Goal: Find specific page/section: Find specific page/section

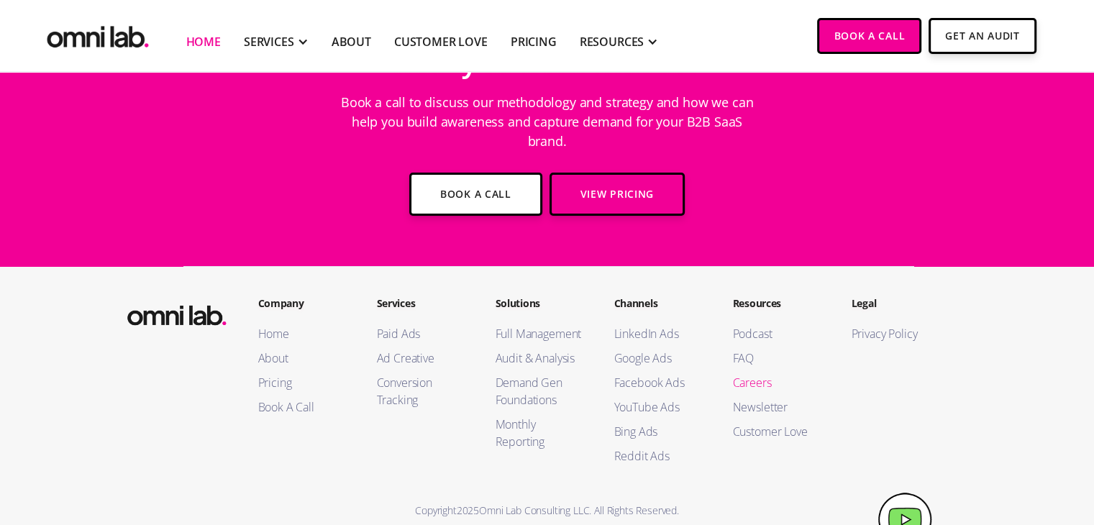
click at [747, 374] on link "Careers" at bounding box center [778, 382] width 90 height 17
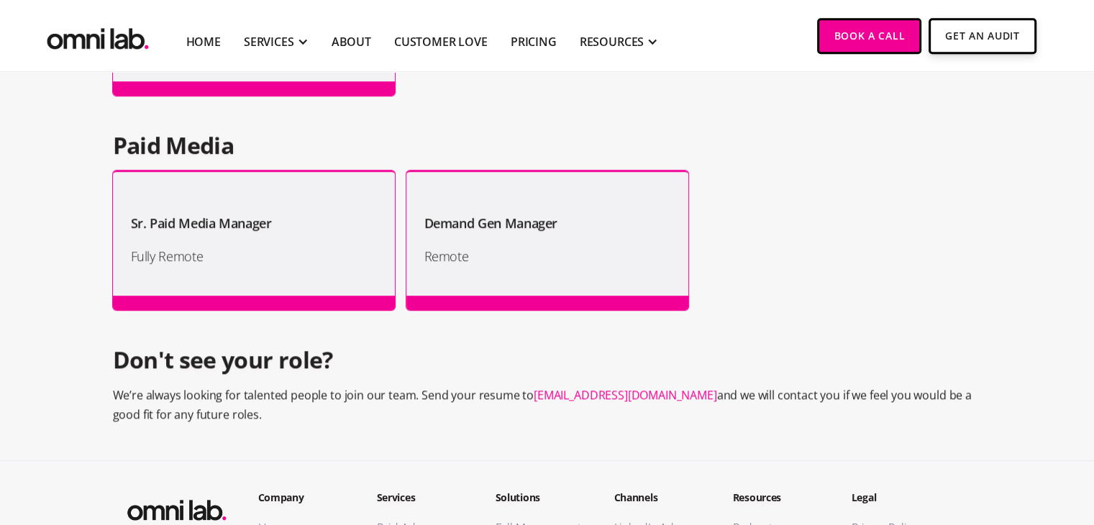
scroll to position [1384, 0]
